Goal: Task Accomplishment & Management: Use online tool/utility

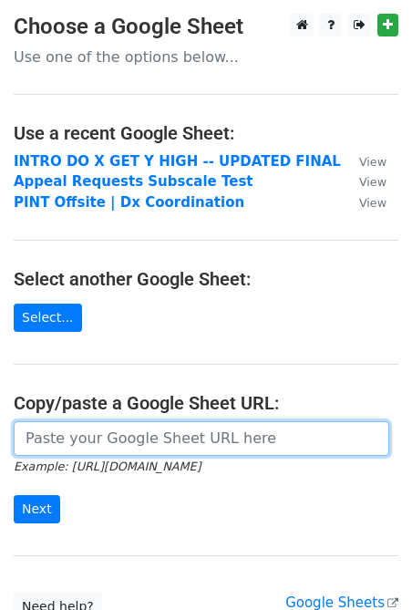
click at [74, 443] on input "url" at bounding box center [202, 438] width 376 height 35
paste input "https://docs.google.com/spreadsheets/d/11BZS73XCGwkHnxCDaQIUxo7Ks_7xgbwbQvhS_qT…"
type input "https://docs.google.com/spreadsheets/d/11BZS73XCGwkHnxCDaQIUxo7Ks_7xgbwbQvhS_qT…"
click at [14, 495] on input "Next" at bounding box center [37, 509] width 46 height 28
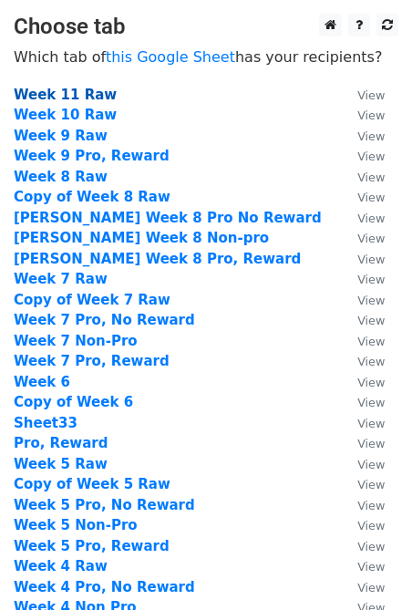
click at [62, 94] on strong "Week 11 Raw" at bounding box center [65, 95] width 103 height 16
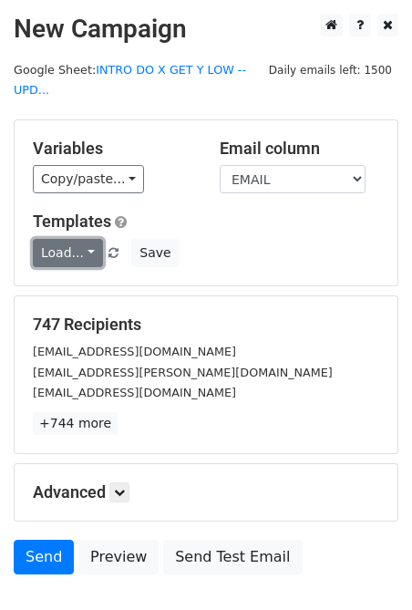
click at [84, 244] on link "Load..." at bounding box center [68, 253] width 70 height 28
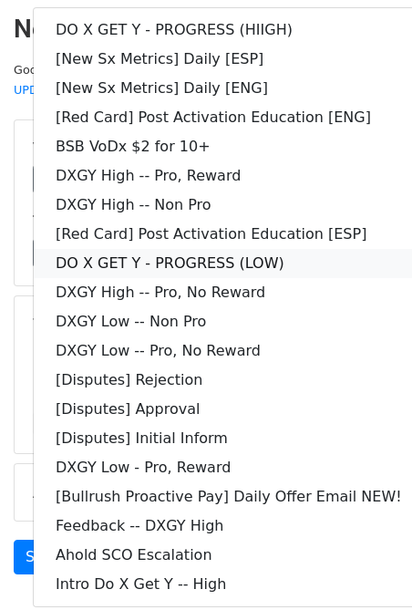
click at [233, 269] on link "DO X GET Y - PROGRESS (LOW)" at bounding box center [229, 263] width 390 height 29
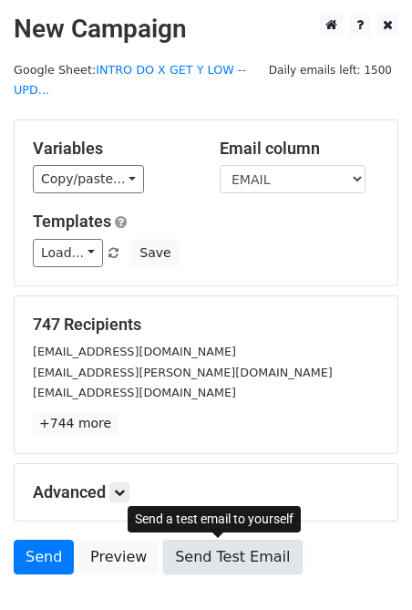
click at [200, 552] on link "Send Test Email" at bounding box center [232, 557] width 139 height 35
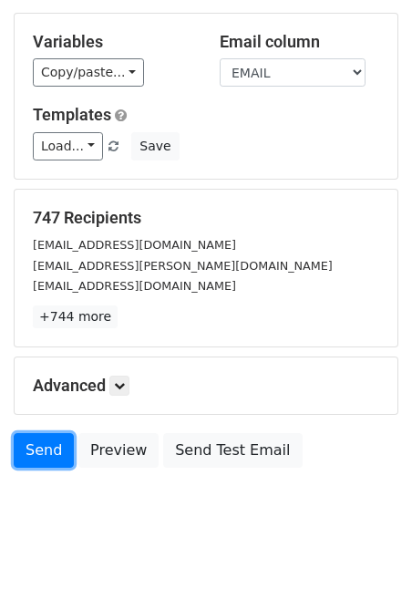
scroll to position [118, 0]
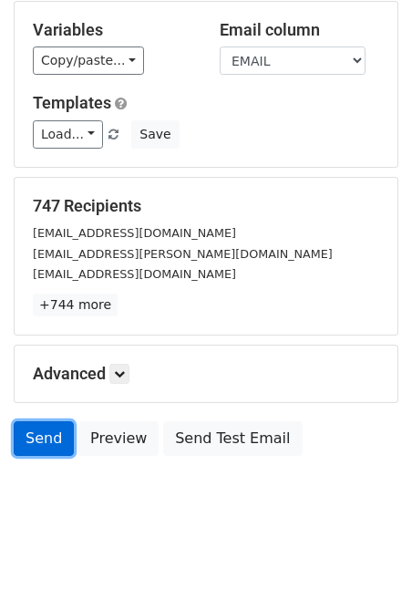
click at [47, 439] on link "Send" at bounding box center [44, 438] width 60 height 35
